Goal: Transaction & Acquisition: Purchase product/service

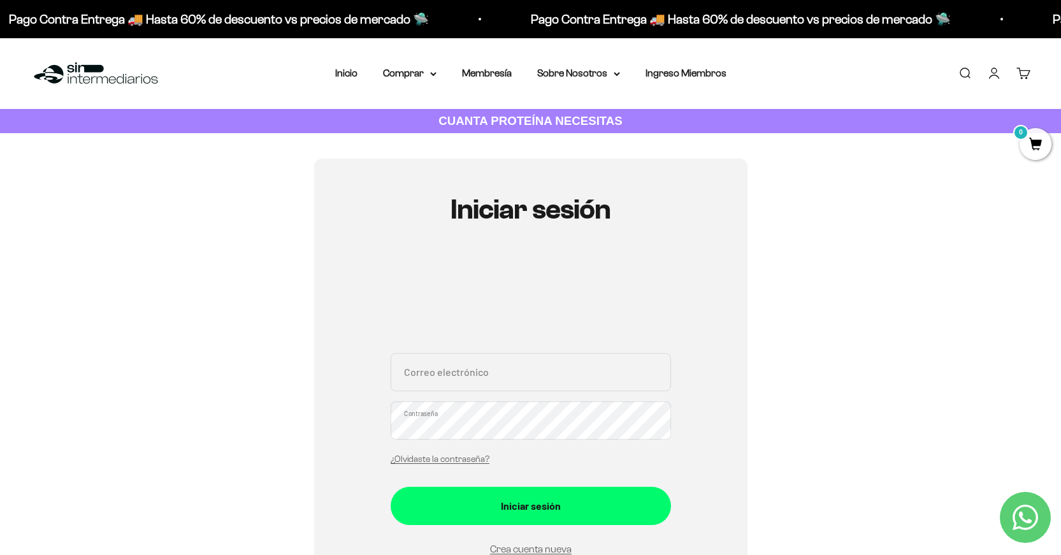
type input "smorenoru@gmail.com"
click at [530, 505] on button "Iniciar sesión" at bounding box center [531, 506] width 280 height 38
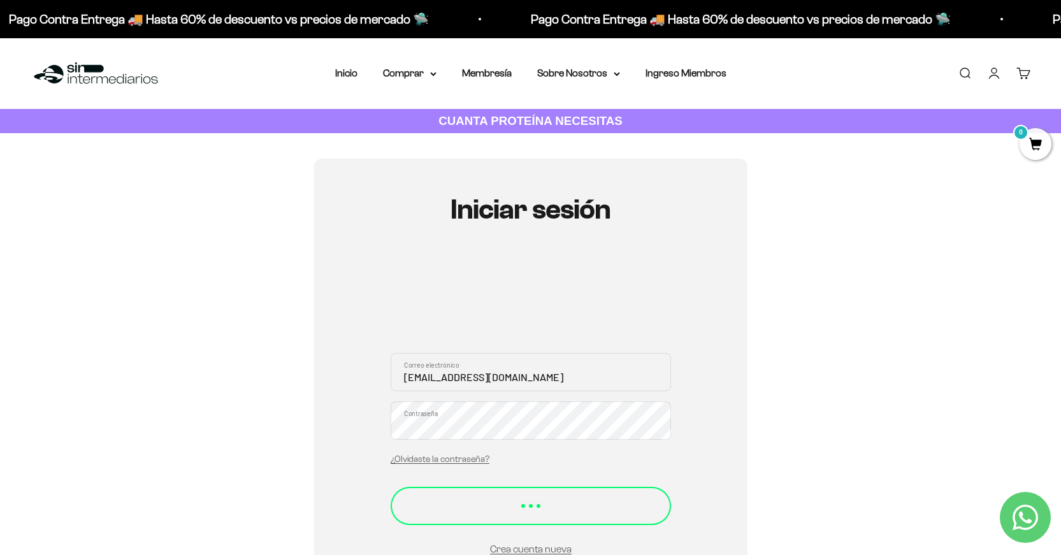
click at [538, 491] on button "Iniciar sesión" at bounding box center [531, 506] width 280 height 38
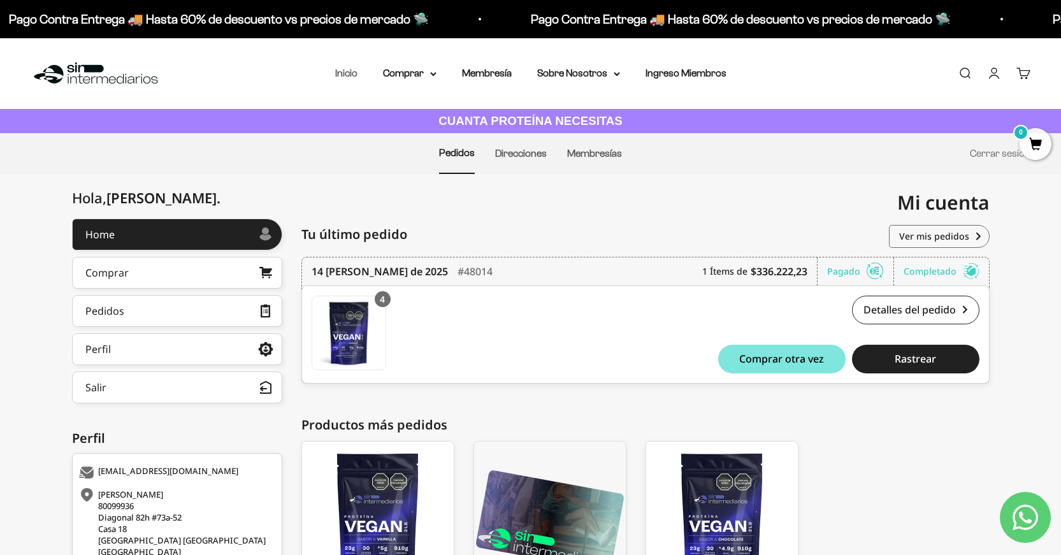
click at [341, 68] on link "Inicio" at bounding box center [346, 73] width 22 height 11
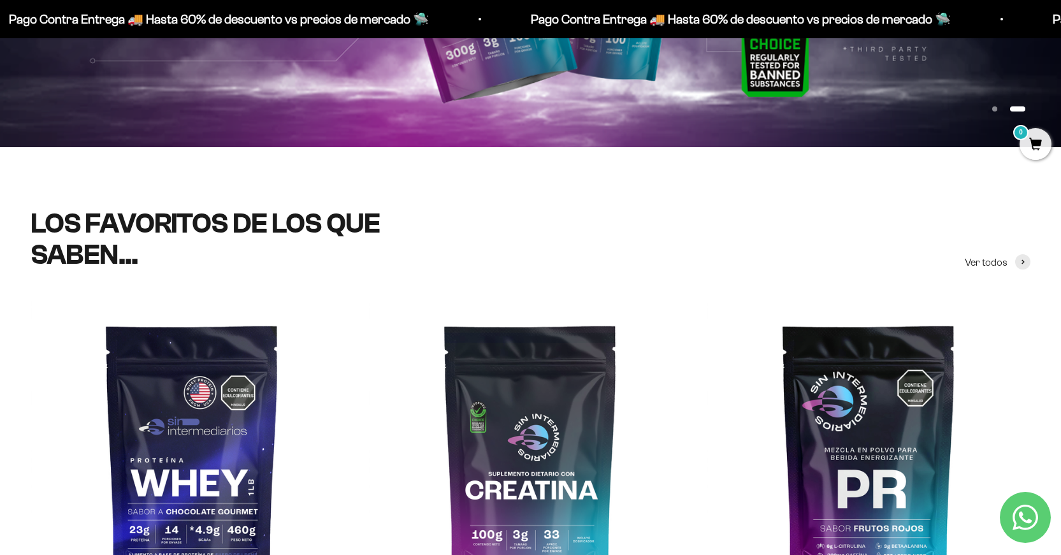
scroll to position [340, 0]
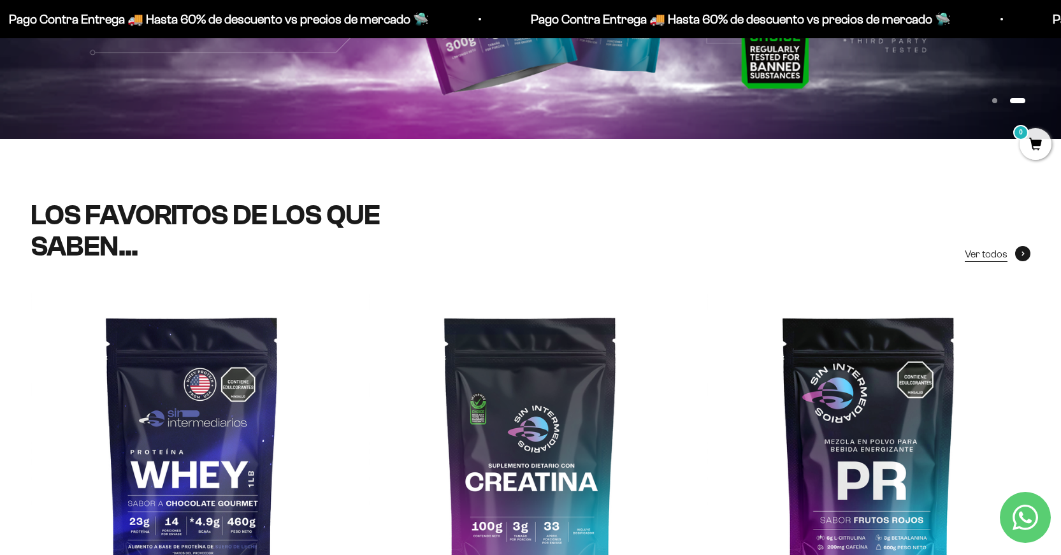
click at [999, 246] on span "Ver todos" at bounding box center [986, 254] width 43 height 17
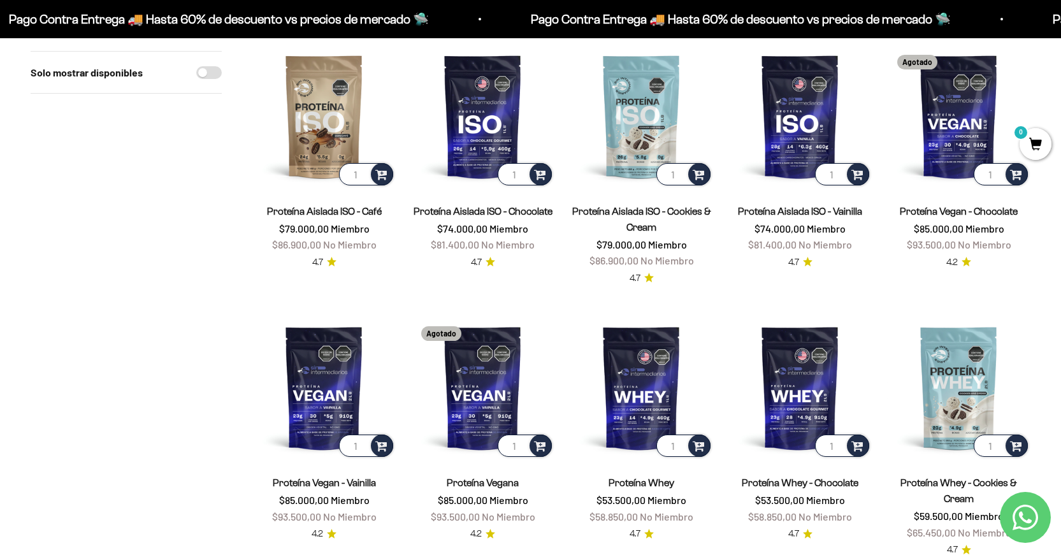
scroll to position [939, 0]
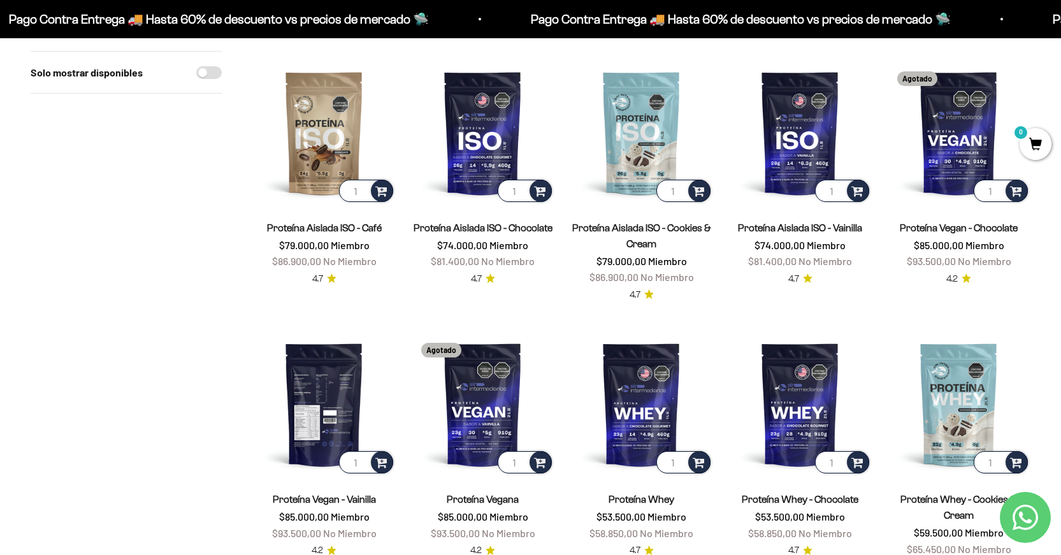
click at [289, 405] on img at bounding box center [323, 404] width 143 height 143
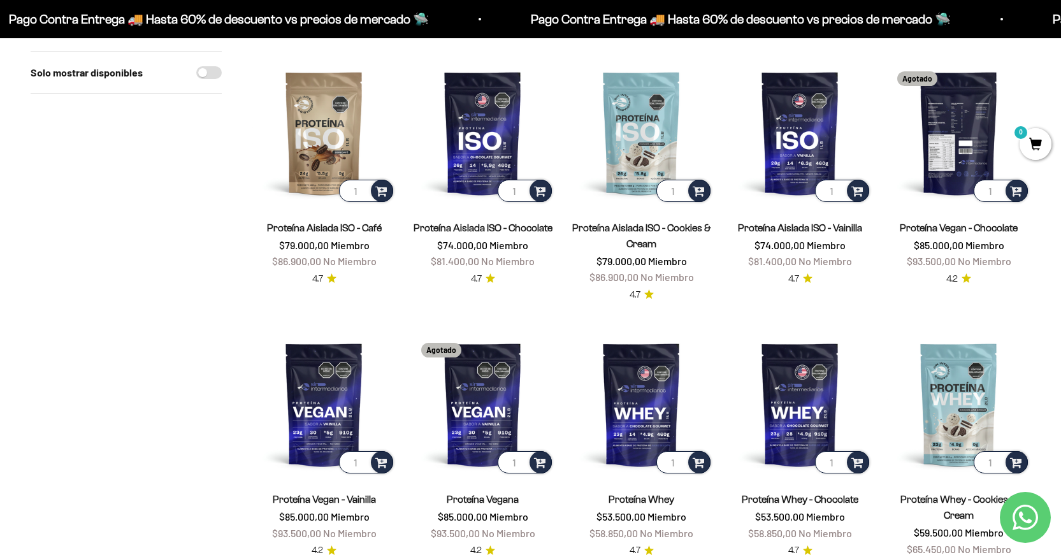
click at [945, 109] on img at bounding box center [958, 132] width 143 height 143
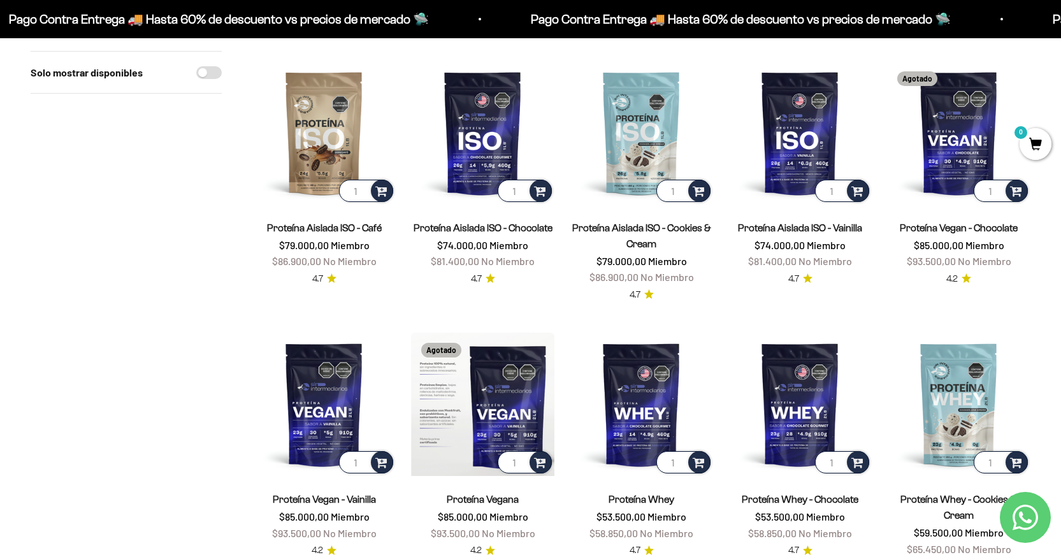
click at [505, 372] on img at bounding box center [482, 404] width 143 height 143
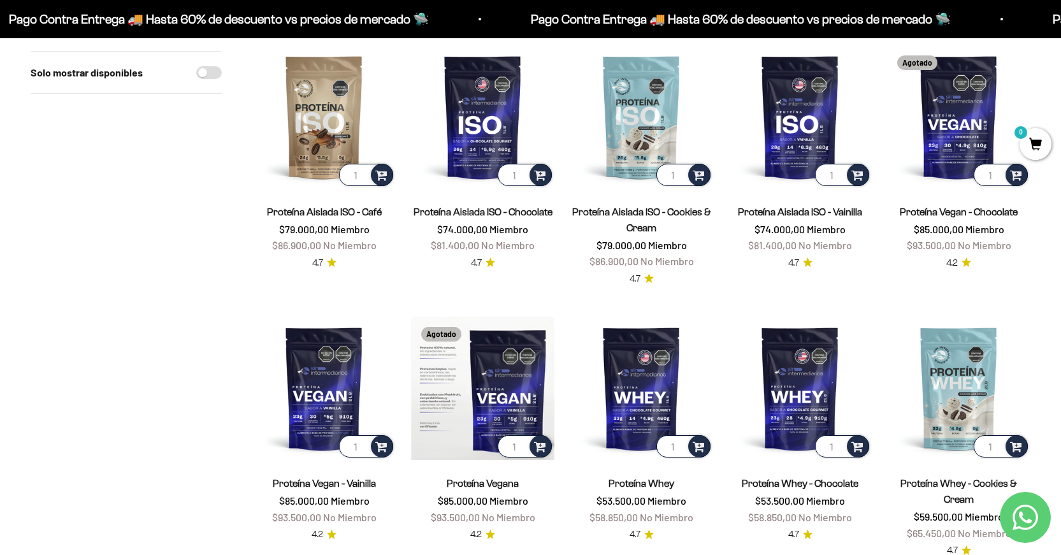
scroll to position [963, 0]
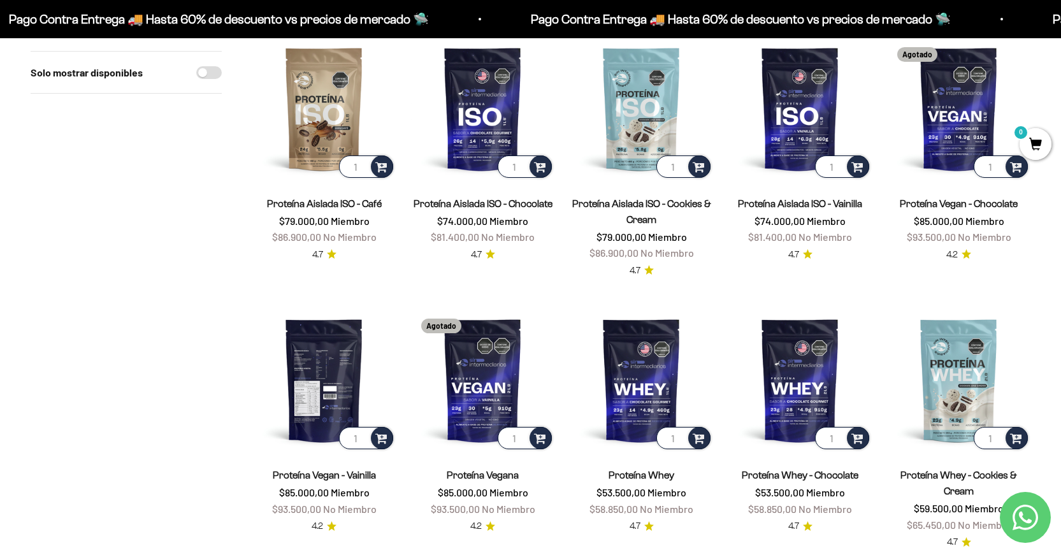
click at [332, 361] on img at bounding box center [323, 379] width 143 height 143
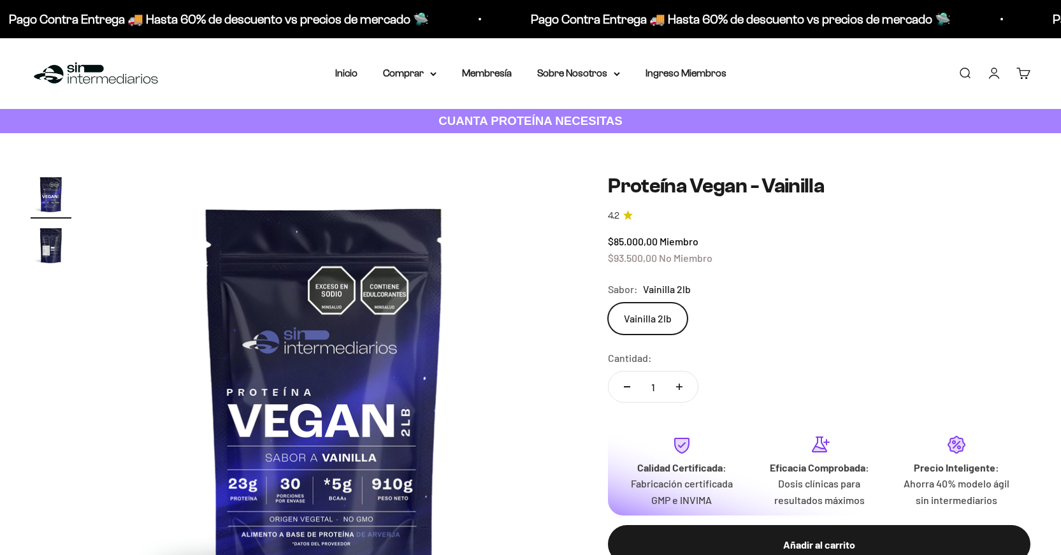
scroll to position [17, 0]
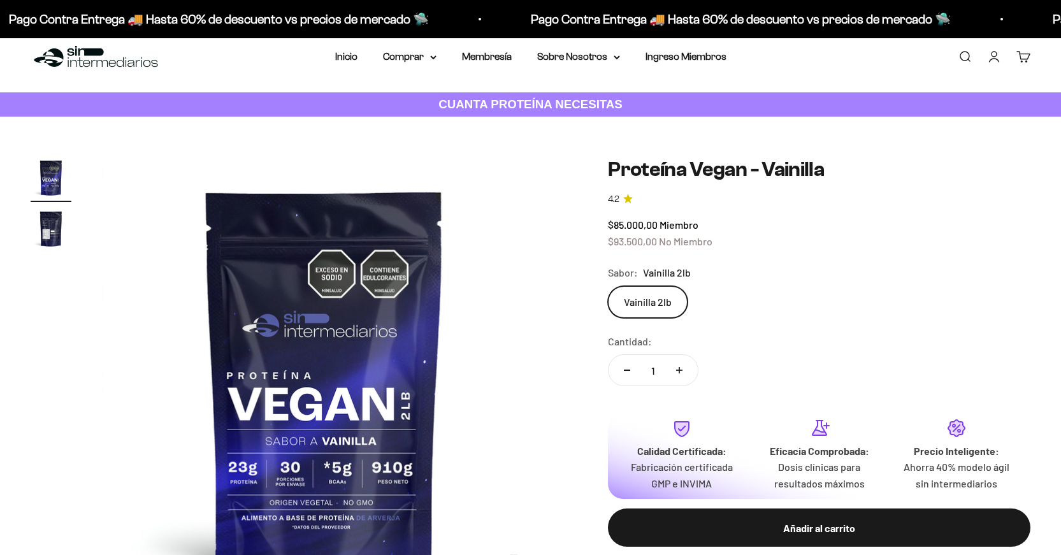
click at [684, 367] on button "Aumentar cantidad" at bounding box center [679, 370] width 37 height 31
click at [680, 367] on icon "Aumentar cantidad" at bounding box center [679, 370] width 6 height 6
type input "4"
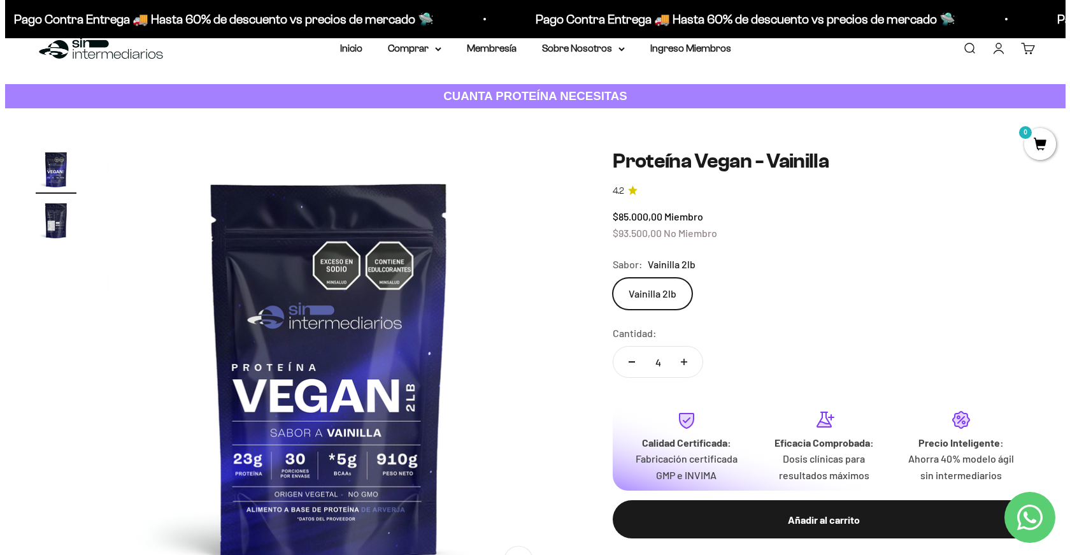
scroll to position [284, 0]
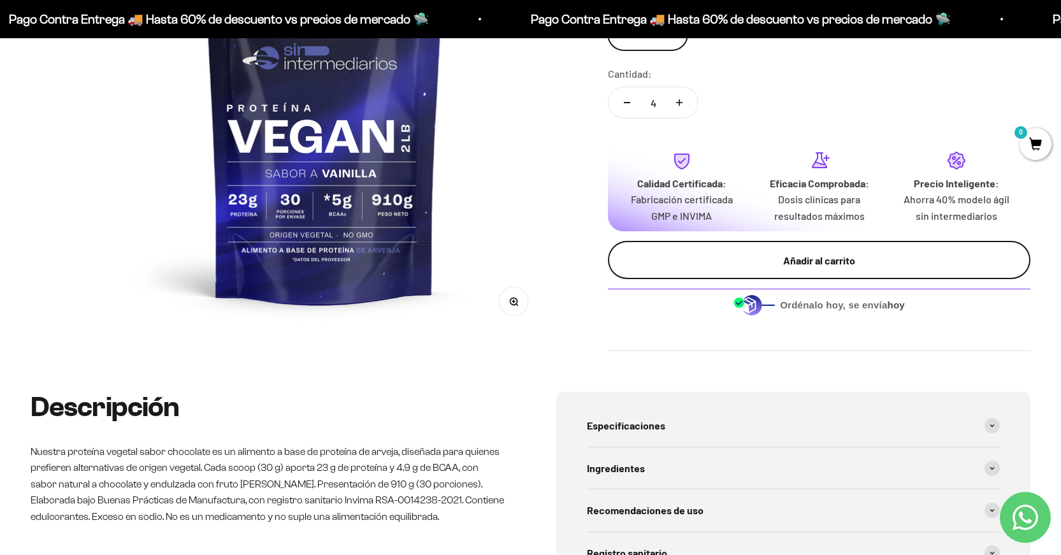
click at [833, 257] on div "Añadir al carrito" at bounding box center [818, 260] width 371 height 17
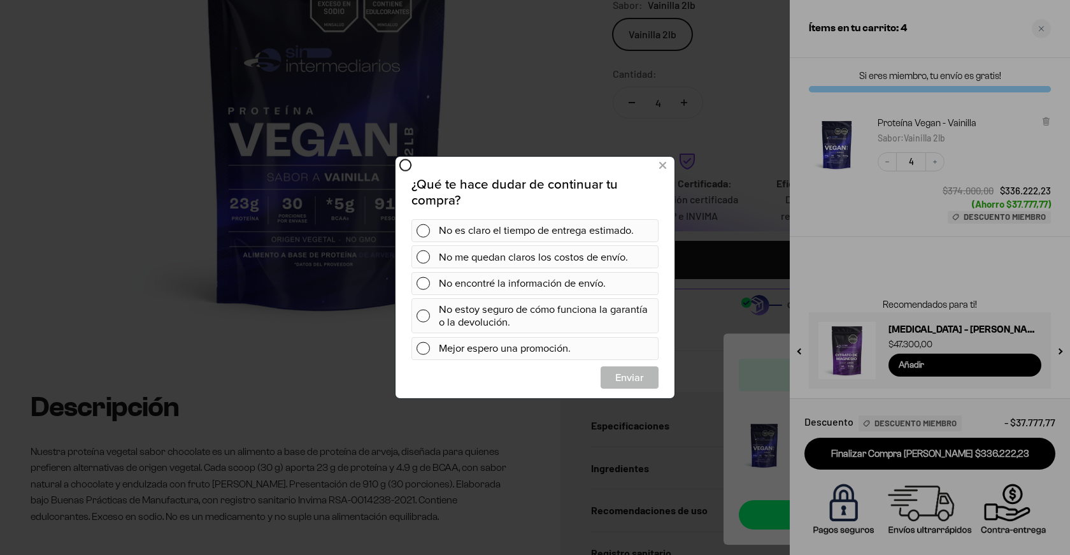
scroll to position [0, 0]
click at [663, 165] on icon at bounding box center [662, 165] width 7 height 17
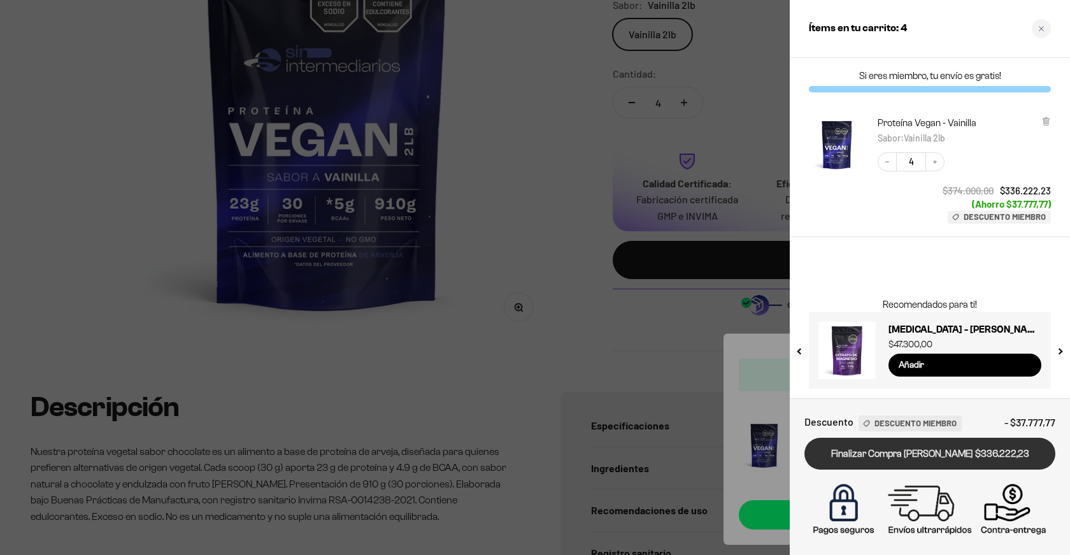
click at [977, 455] on link "Finalizar Compra Segura $336.222,23" at bounding box center [930, 454] width 251 height 32
